Goal: Information Seeking & Learning: Compare options

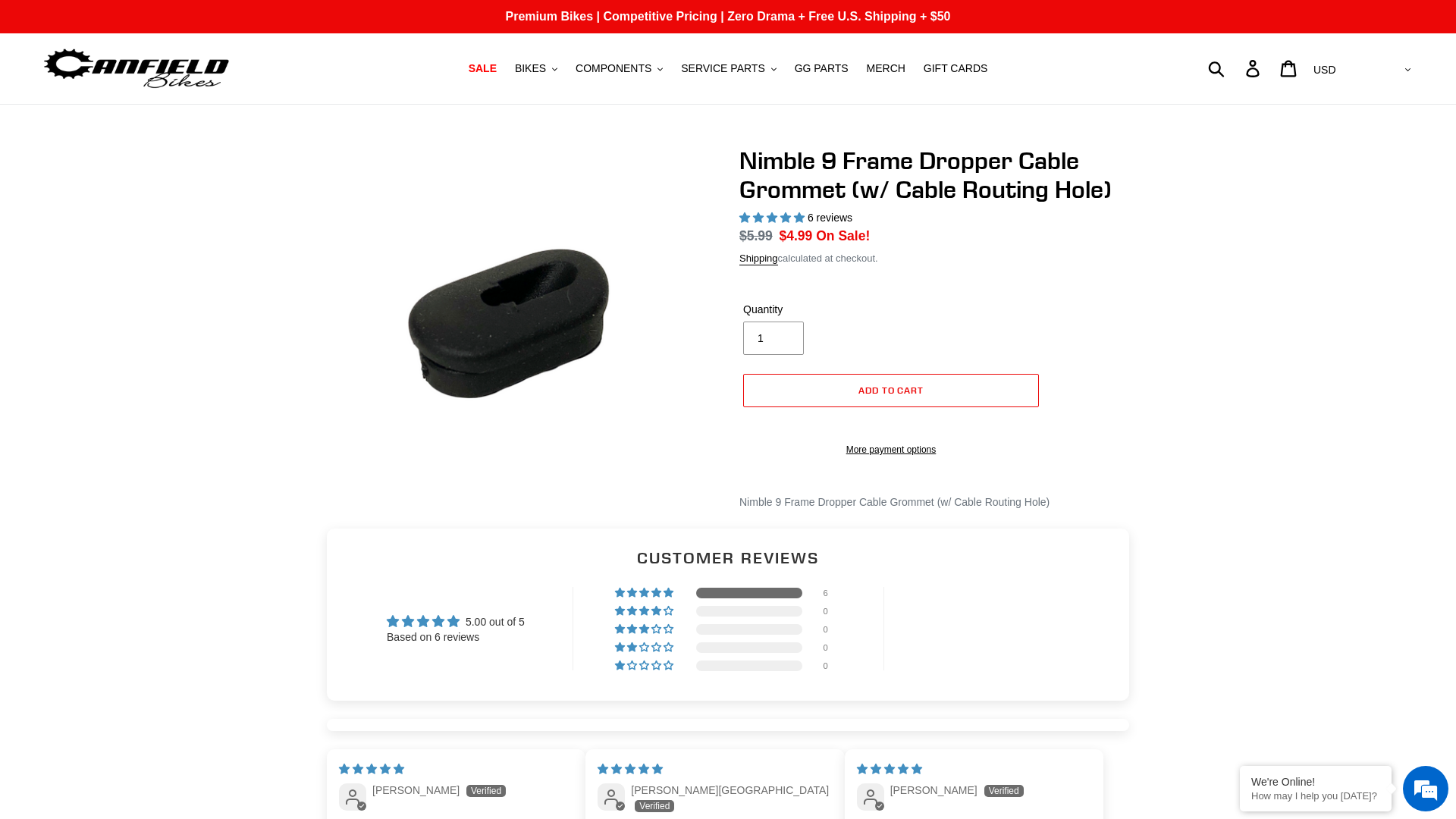
select select "highest-rating"
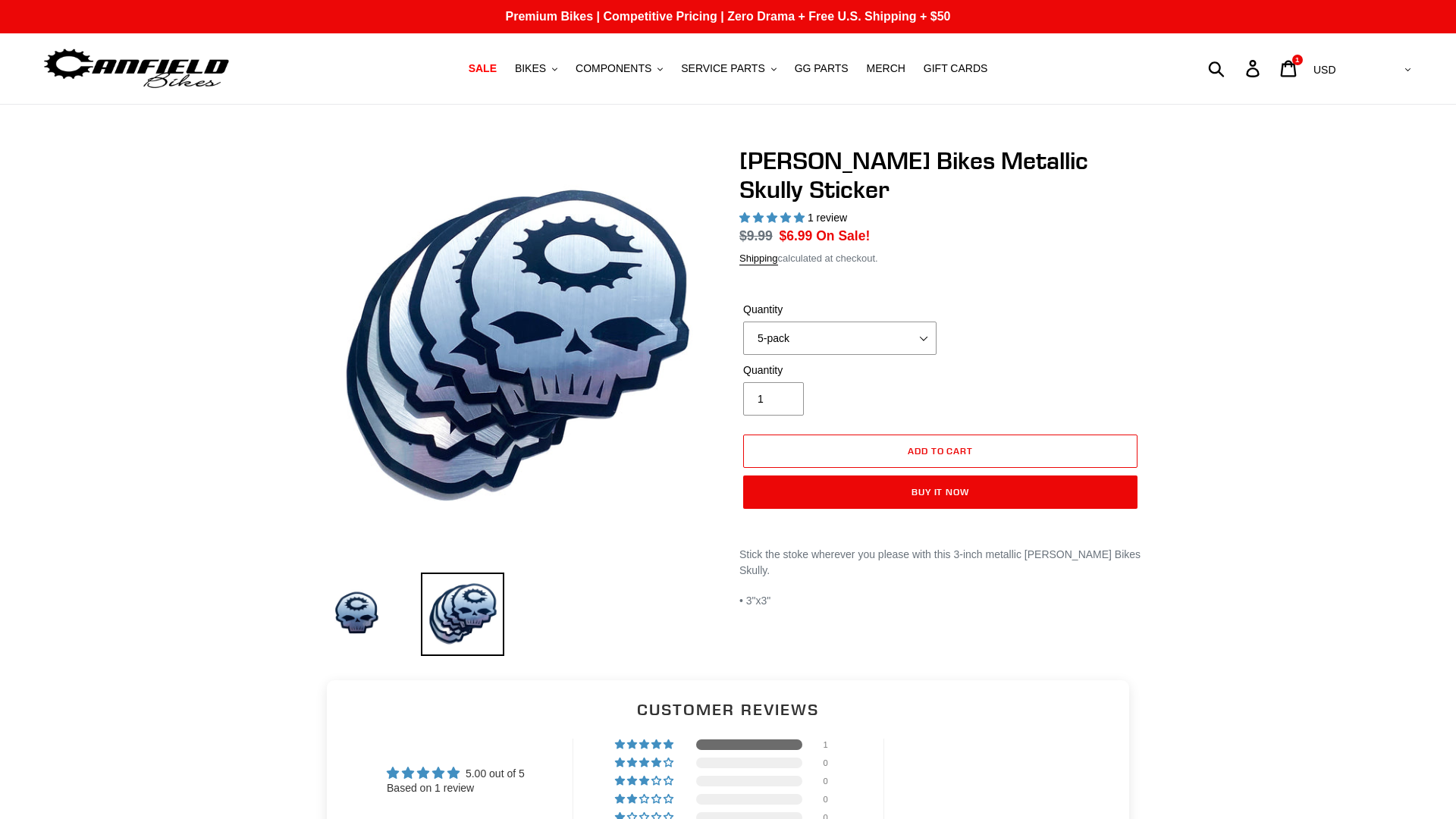
select select "highest-rating"
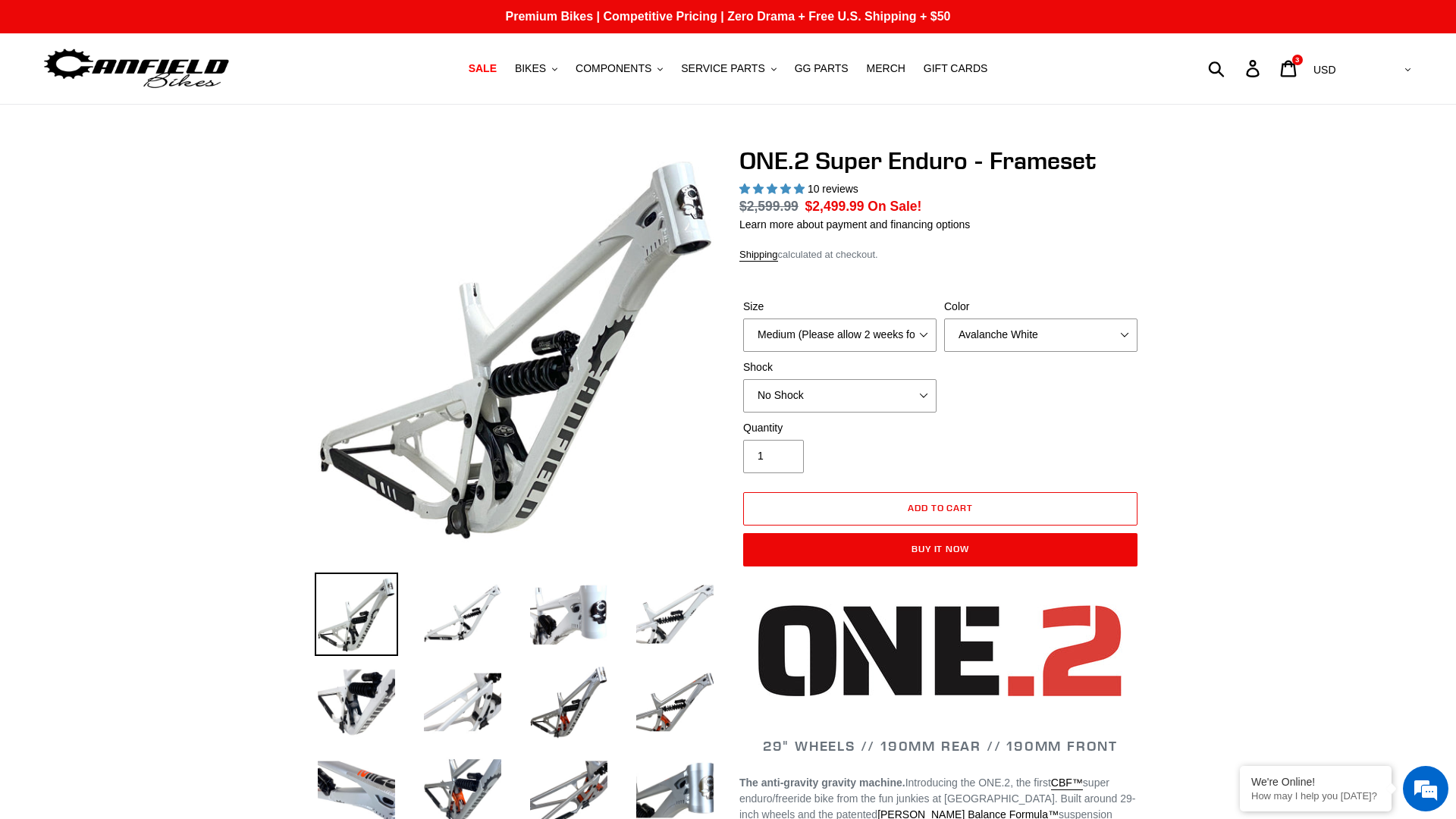
select select "highest-rating"
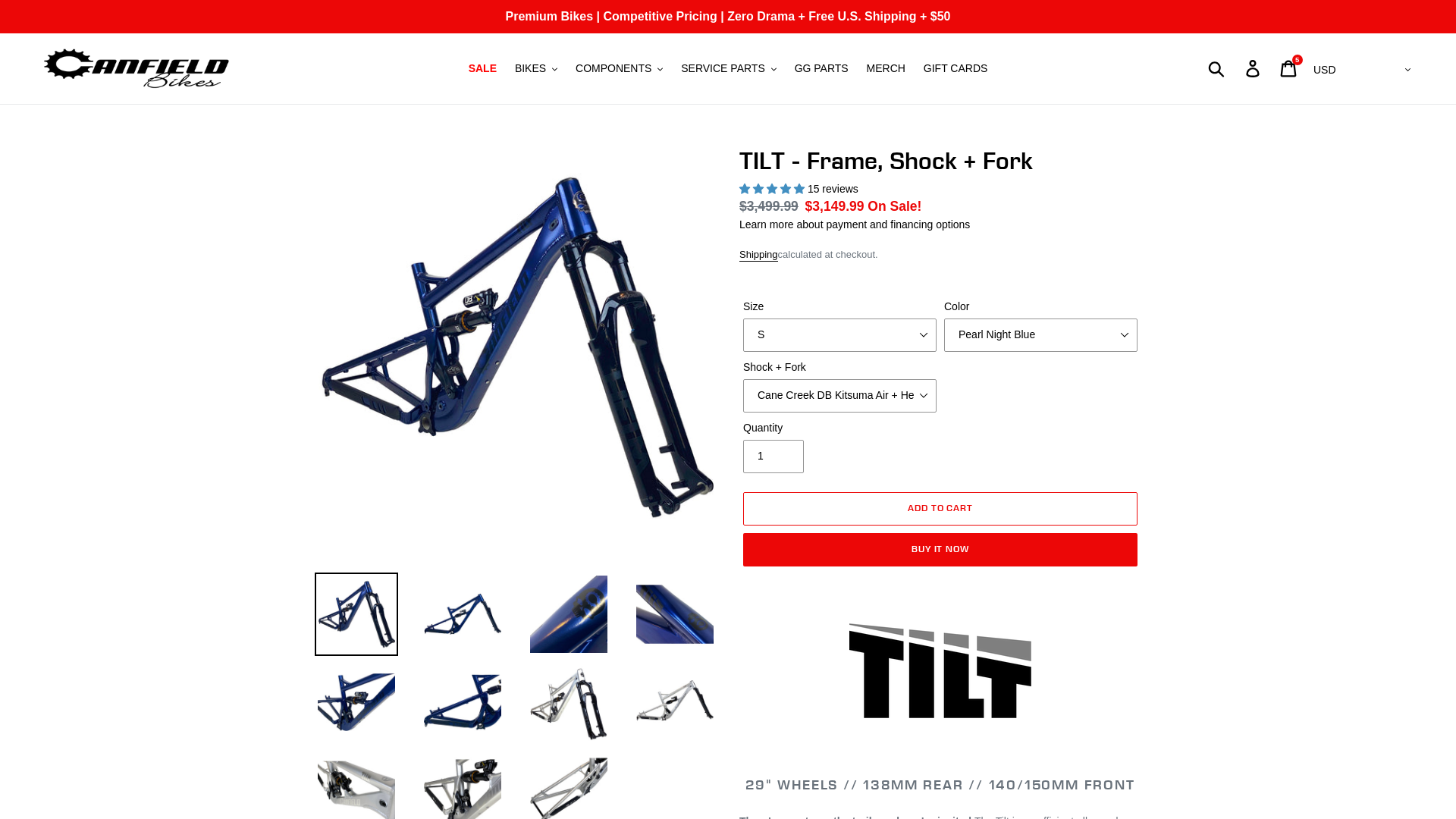
select select "highest-rating"
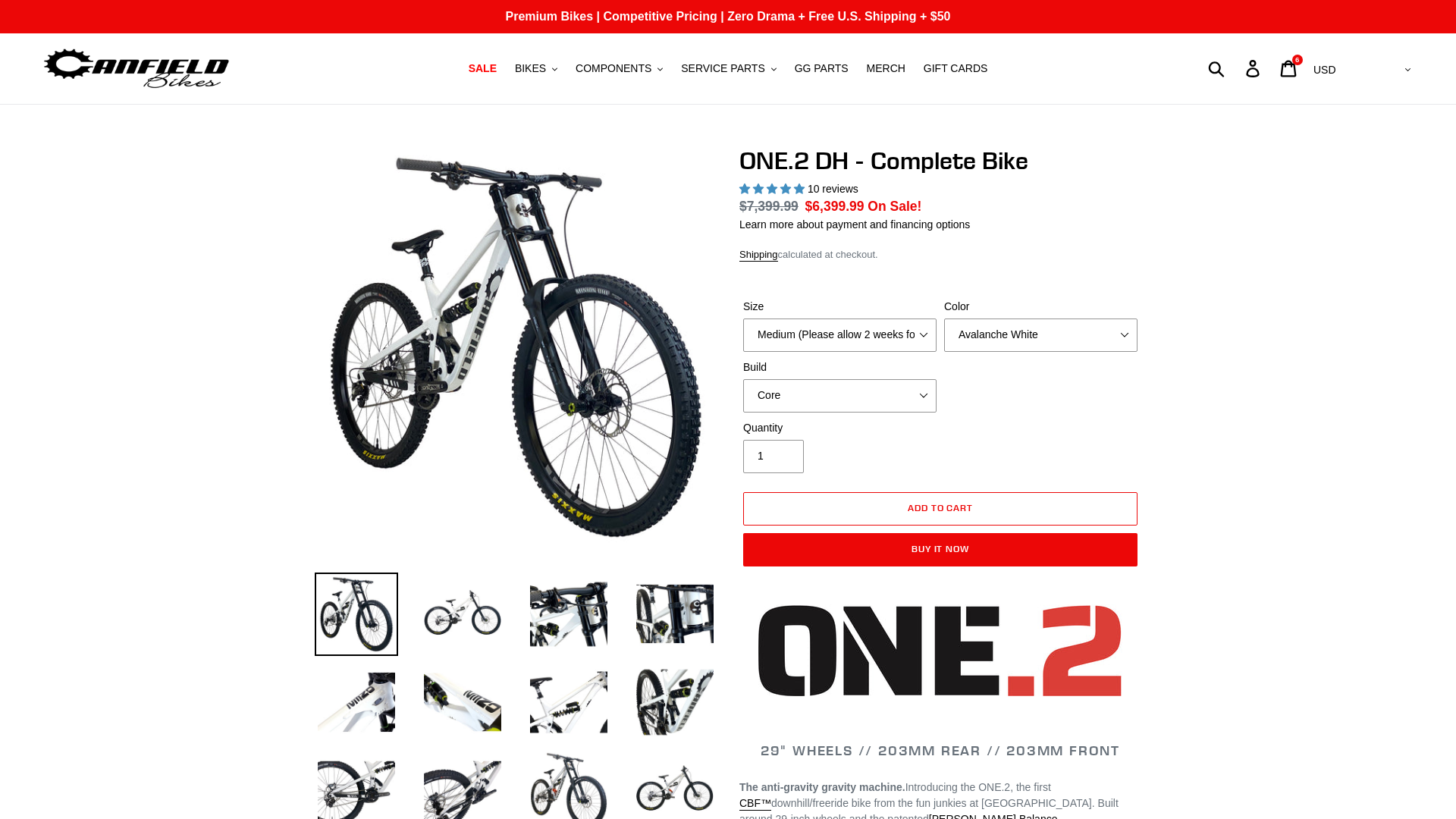
select select "highest-rating"
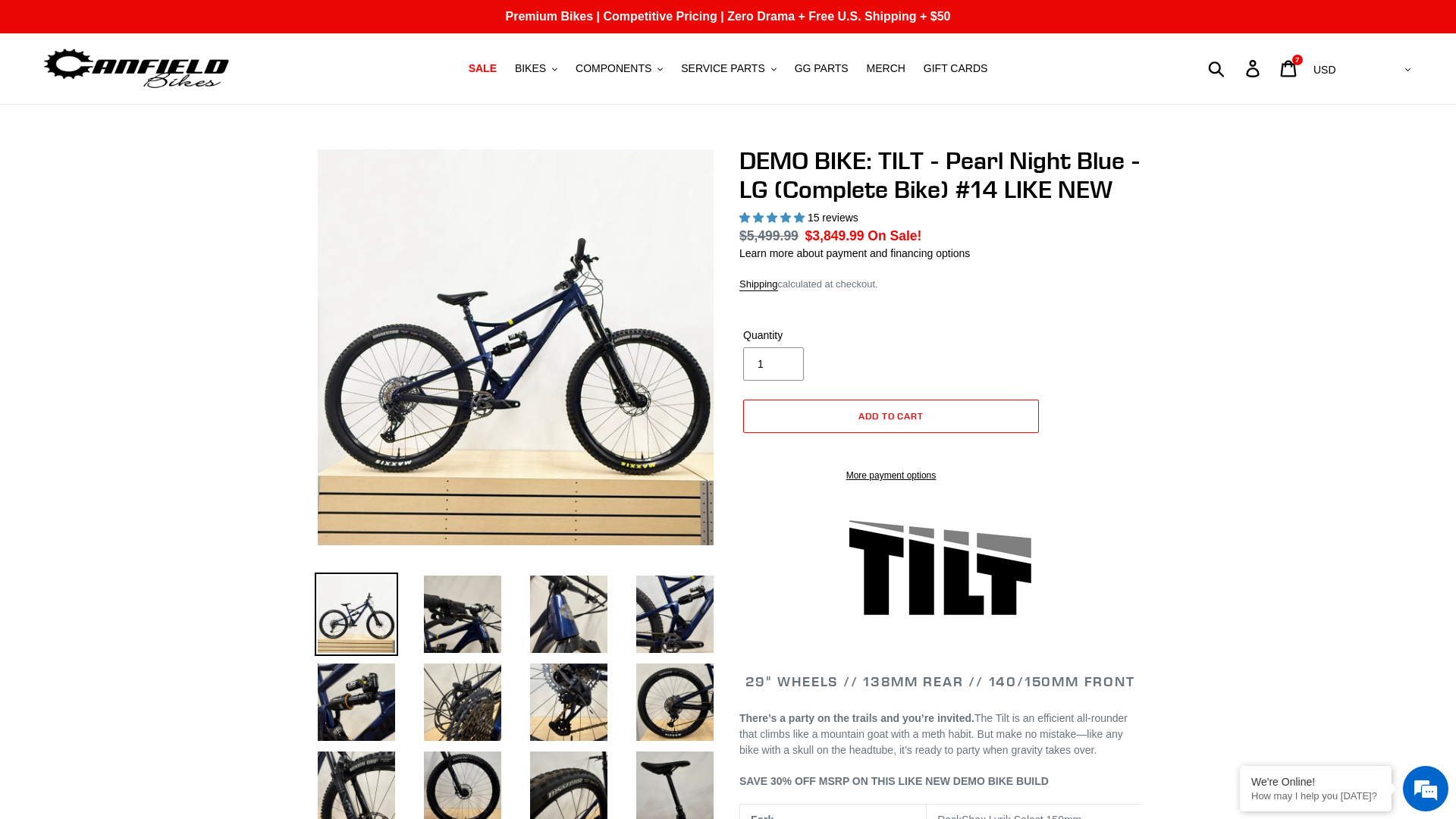
select select "highest-rating"
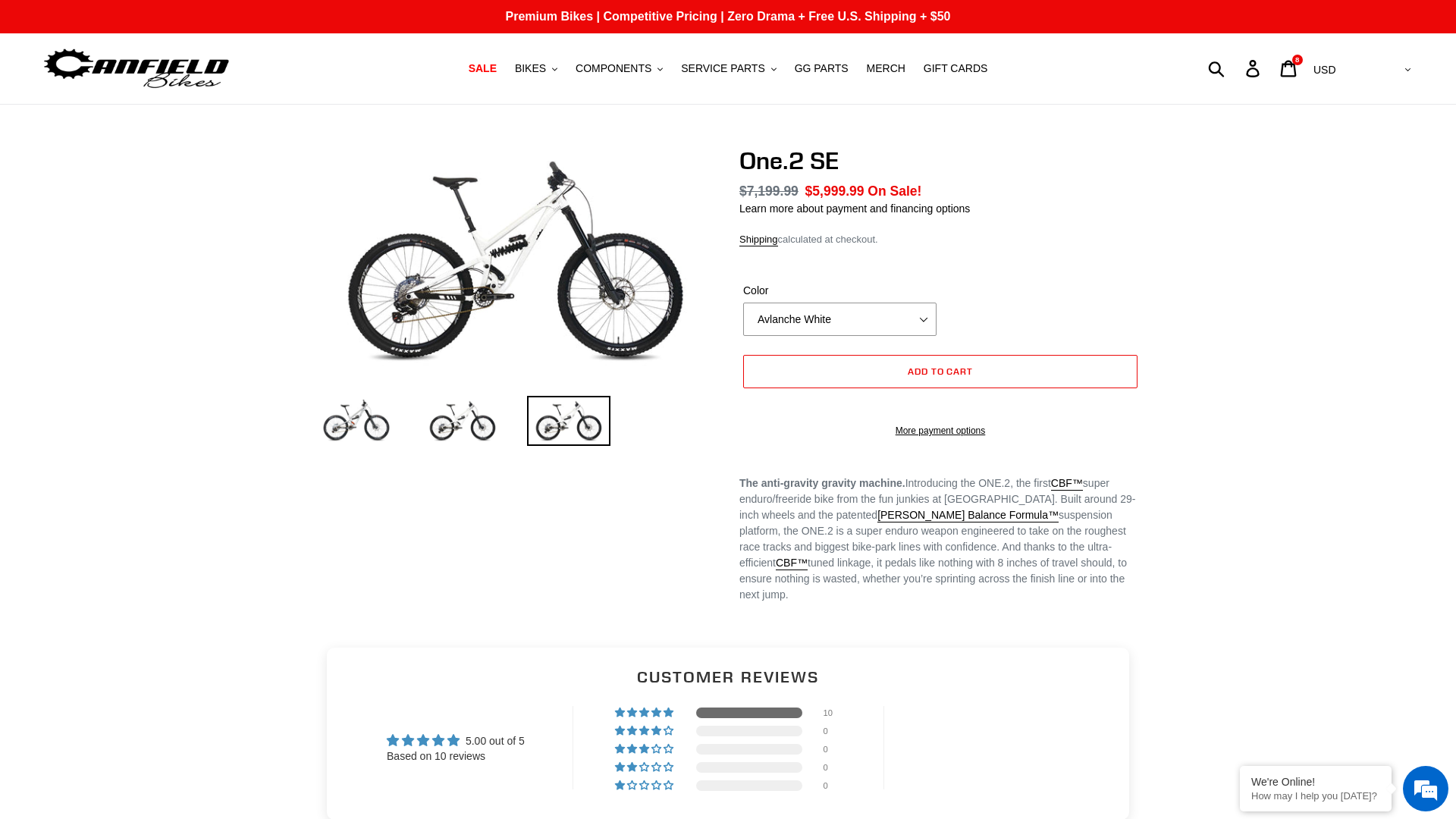
select select "highest-rating"
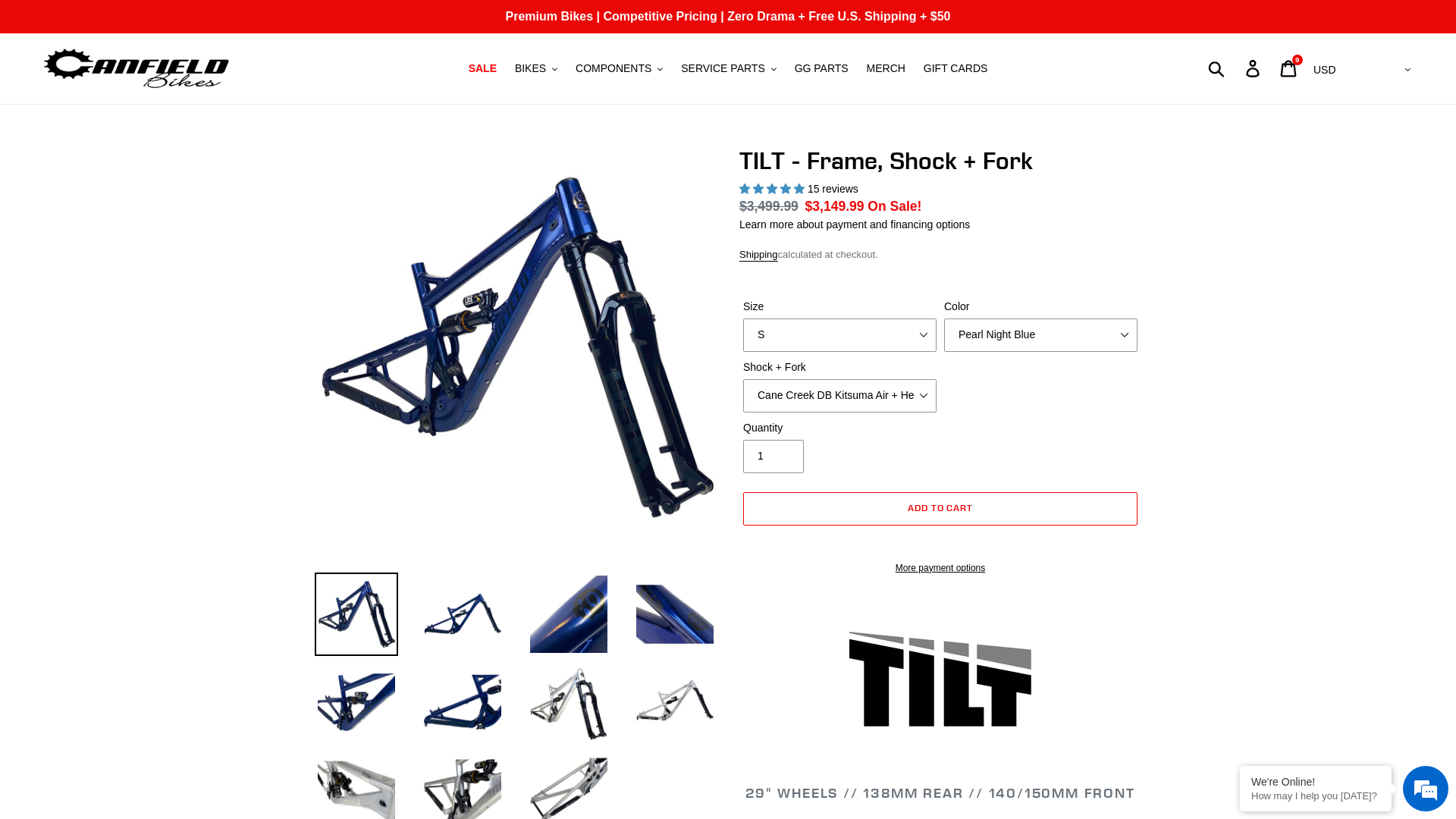
select select "highest-rating"
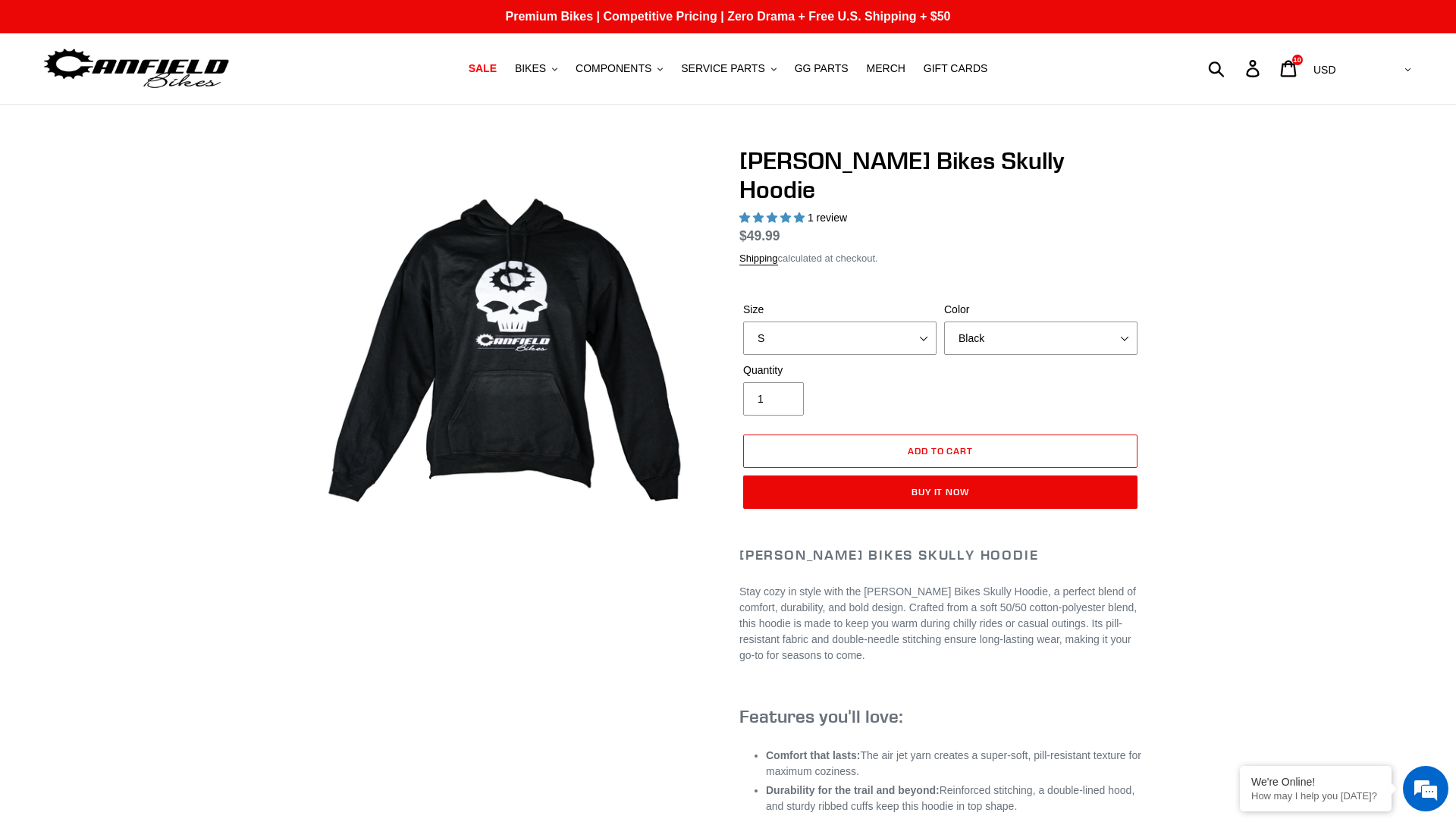
select select "highest-rating"
